Goal: Task Accomplishment & Management: Complete application form

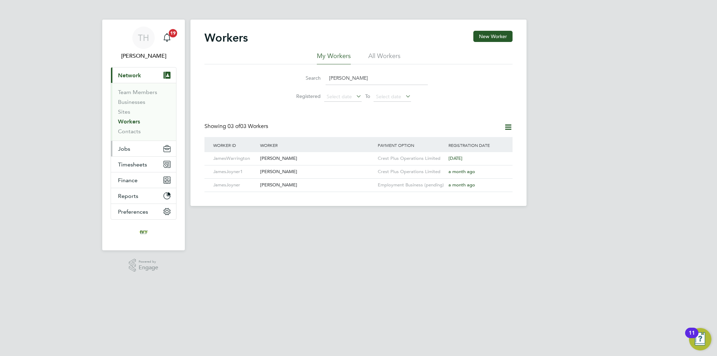
click at [142, 148] on button "Jobs" at bounding box center [143, 148] width 65 height 15
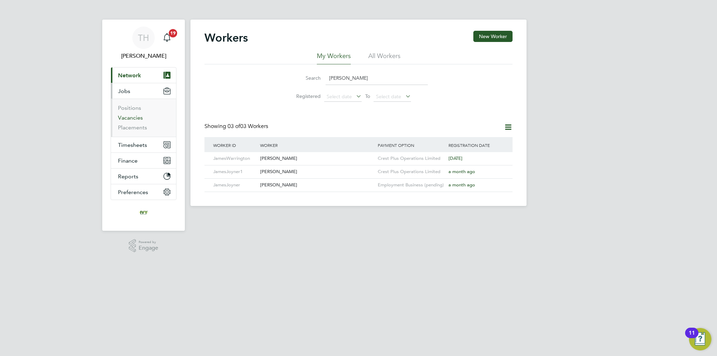
click at [133, 119] on link "Vacancies" at bounding box center [130, 117] width 25 height 7
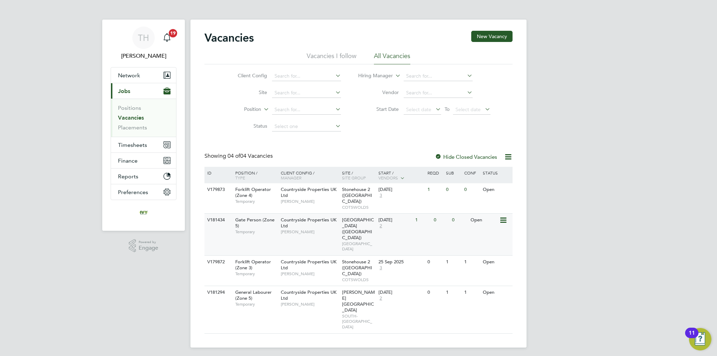
click at [413, 216] on div "[DATE] 2" at bounding box center [395, 223] width 37 height 19
click at [137, 115] on link "Vacancies" at bounding box center [131, 117] width 26 height 7
click at [140, 130] on link "Placements" at bounding box center [132, 127] width 29 height 7
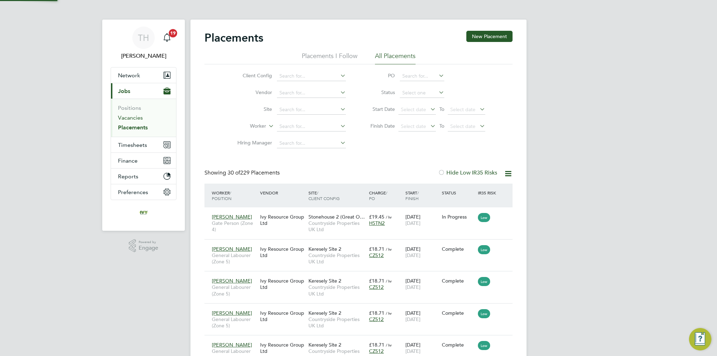
click at [132, 118] on link "Vacancies" at bounding box center [130, 117] width 25 height 7
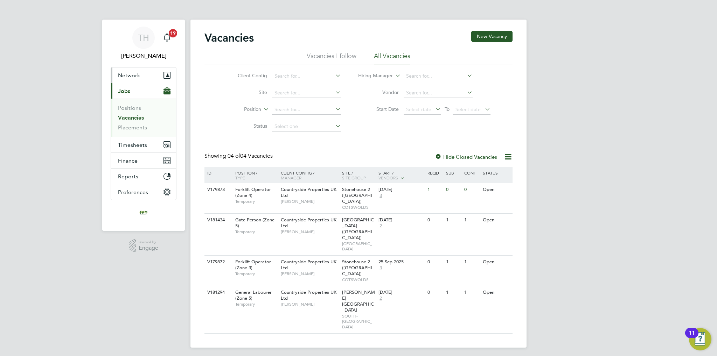
click at [127, 77] on span "Network" at bounding box center [129, 75] width 22 height 7
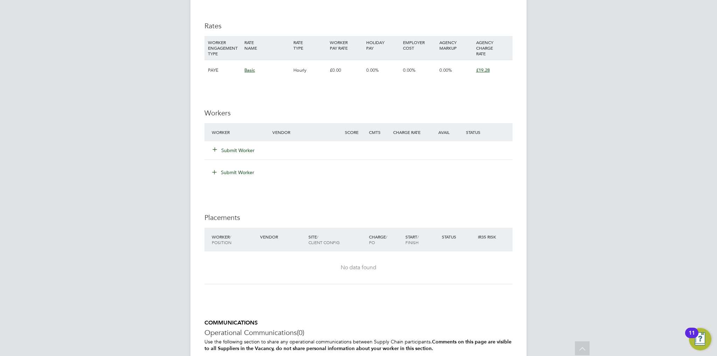
scroll to position [455, 0]
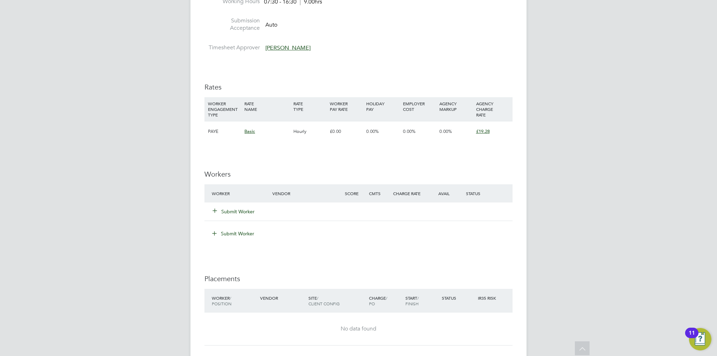
click at [246, 209] on button "Submit Worker" at bounding box center [234, 211] width 42 height 7
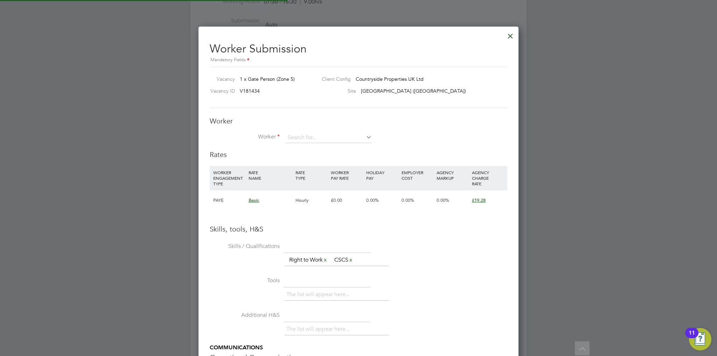
scroll to position [441, 320]
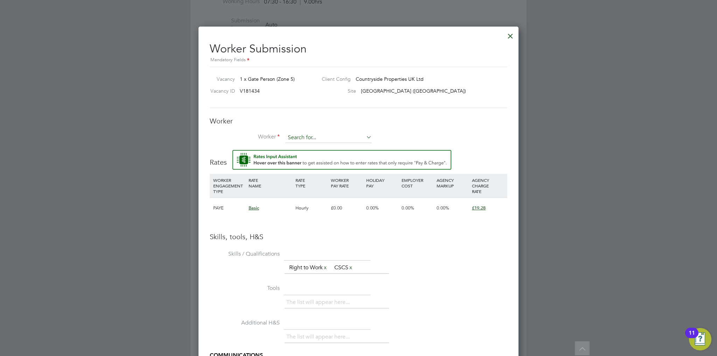
click at [321, 138] on input at bounding box center [328, 138] width 86 height 11
paste input "Oluwatosin Olanrewaju"
click at [317, 145] on b "Olanrewaju" at bounding box center [329, 147] width 27 height 6
type input "Oluwatosin Olanrewaju (OluwatosinOlanrewaju)"
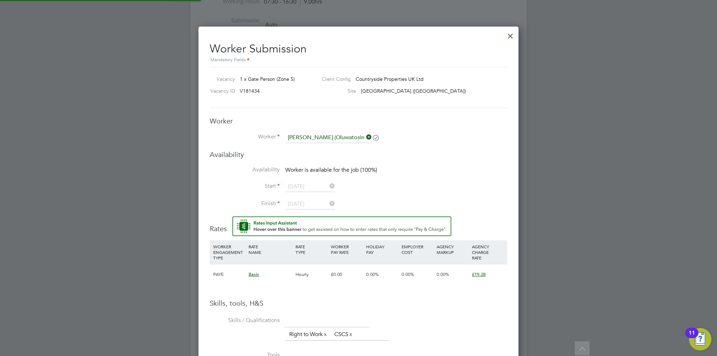
type input "[DATE]"
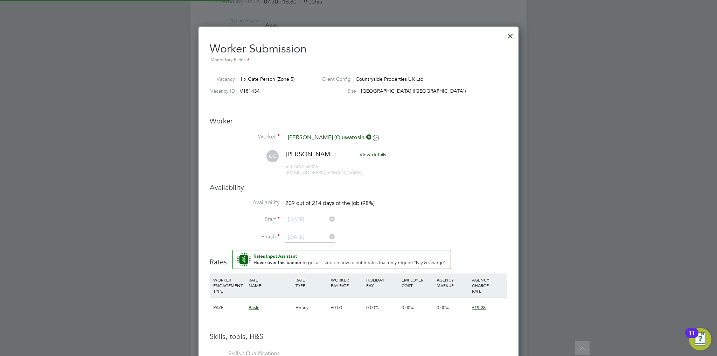
scroll to position [603, 320]
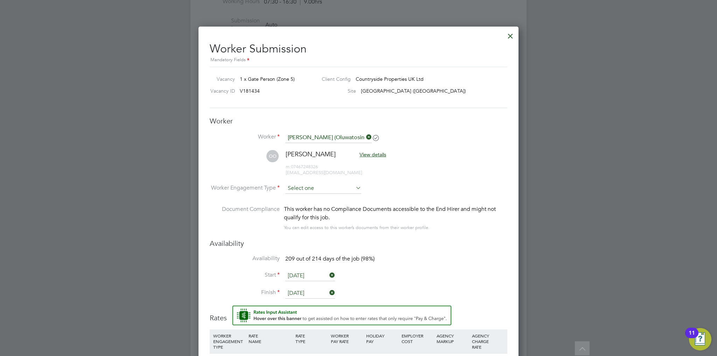
click at [324, 188] on input at bounding box center [323, 188] width 76 height 11
click at [308, 207] on li "PAYE" at bounding box center [323, 206] width 76 height 9
type input "PAYE"
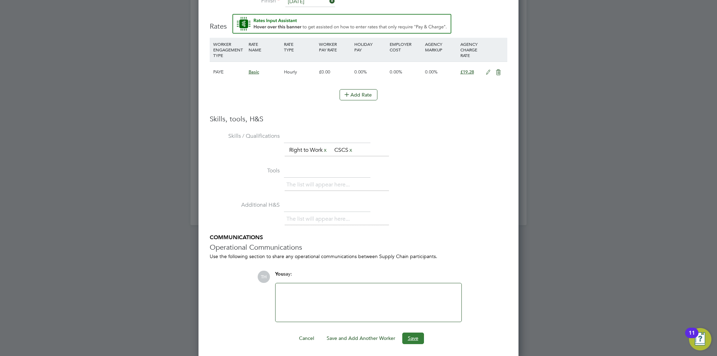
click at [413, 336] on button "Save" at bounding box center [413, 338] width 22 height 11
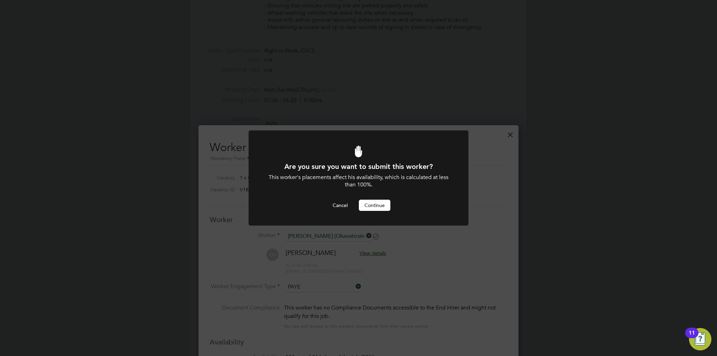
click at [369, 206] on button "Continue" at bounding box center [375, 205] width 32 height 11
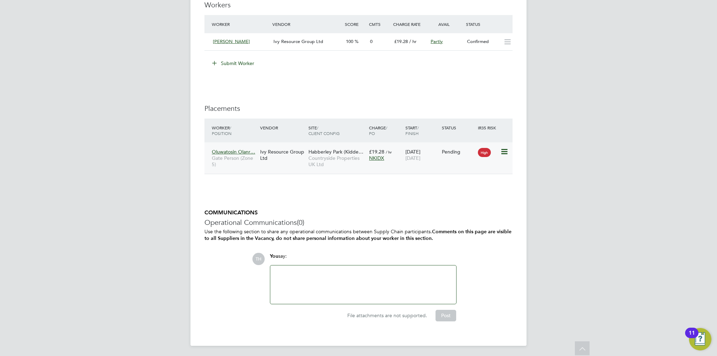
click at [467, 154] on div "Pending" at bounding box center [458, 152] width 33 height 6
click at [501, 153] on icon at bounding box center [503, 152] width 7 height 8
click at [446, 194] on li "Start" at bounding box center [472, 195] width 72 height 10
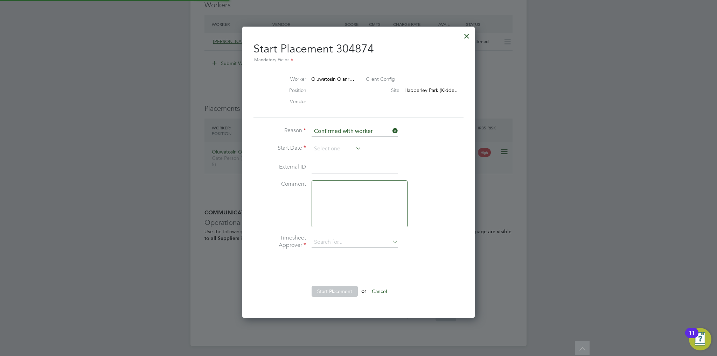
type input "Callum Bradbury"
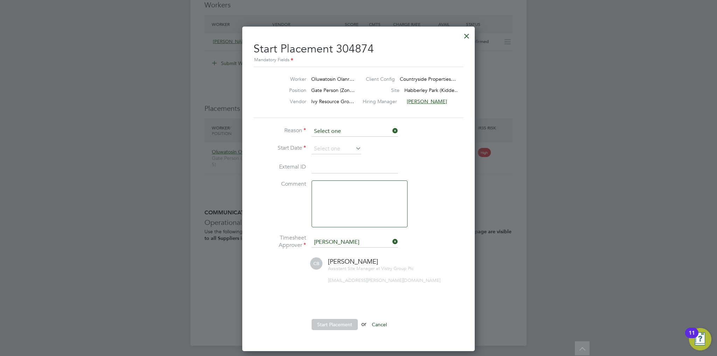
click at [342, 131] on input at bounding box center [355, 131] width 86 height 11
click at [341, 147] on li "Confirmed with hirer" at bounding box center [355, 150] width 87 height 9
type input "Confirmed with hirer"
click at [340, 146] on input at bounding box center [337, 149] width 50 height 11
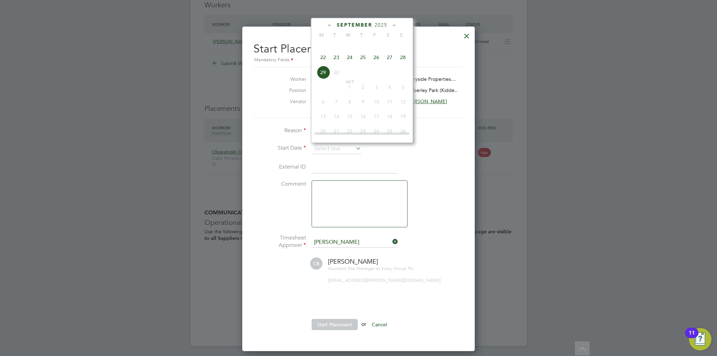
click at [322, 79] on span "29" at bounding box center [323, 72] width 13 height 13
type input "[DATE]"
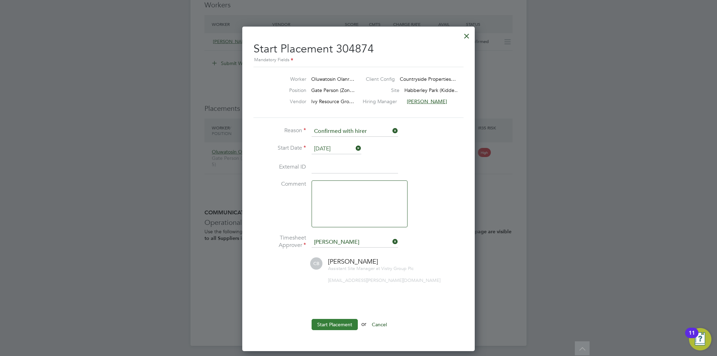
click at [342, 326] on button "Start Placement" at bounding box center [335, 324] width 46 height 11
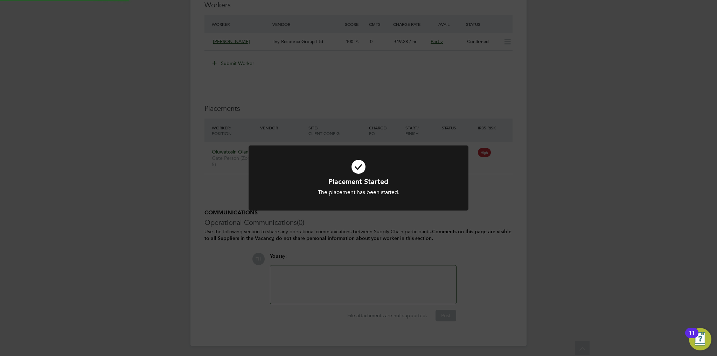
click at [359, 208] on div at bounding box center [359, 178] width 220 height 65
